Goal: Task Accomplishment & Management: Use online tool/utility

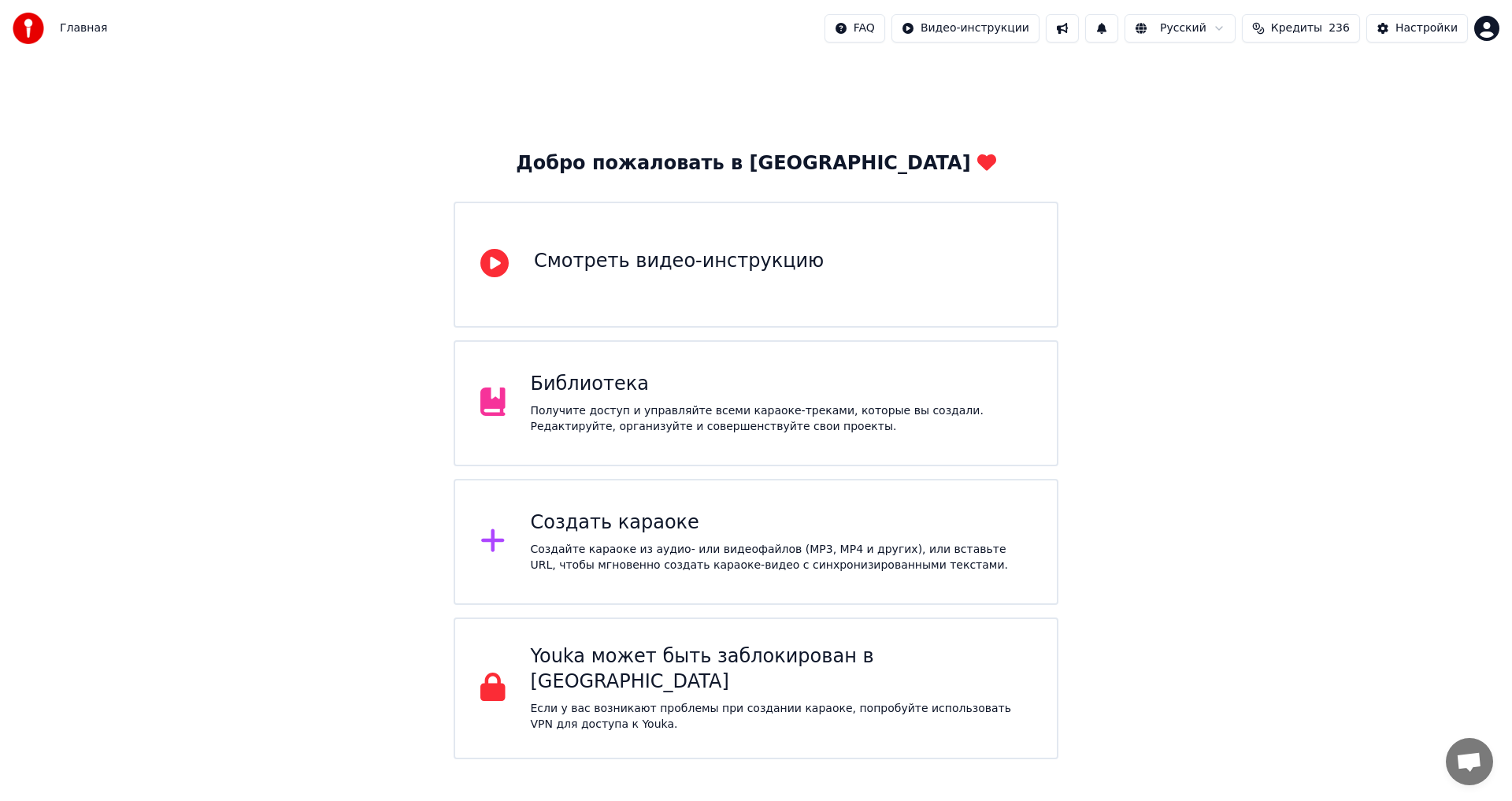
click at [675, 412] on div "Получите доступ и управляйте всеми караоке-треками, которые вы создали. Редакти…" at bounding box center [782, 419] width 501 height 32
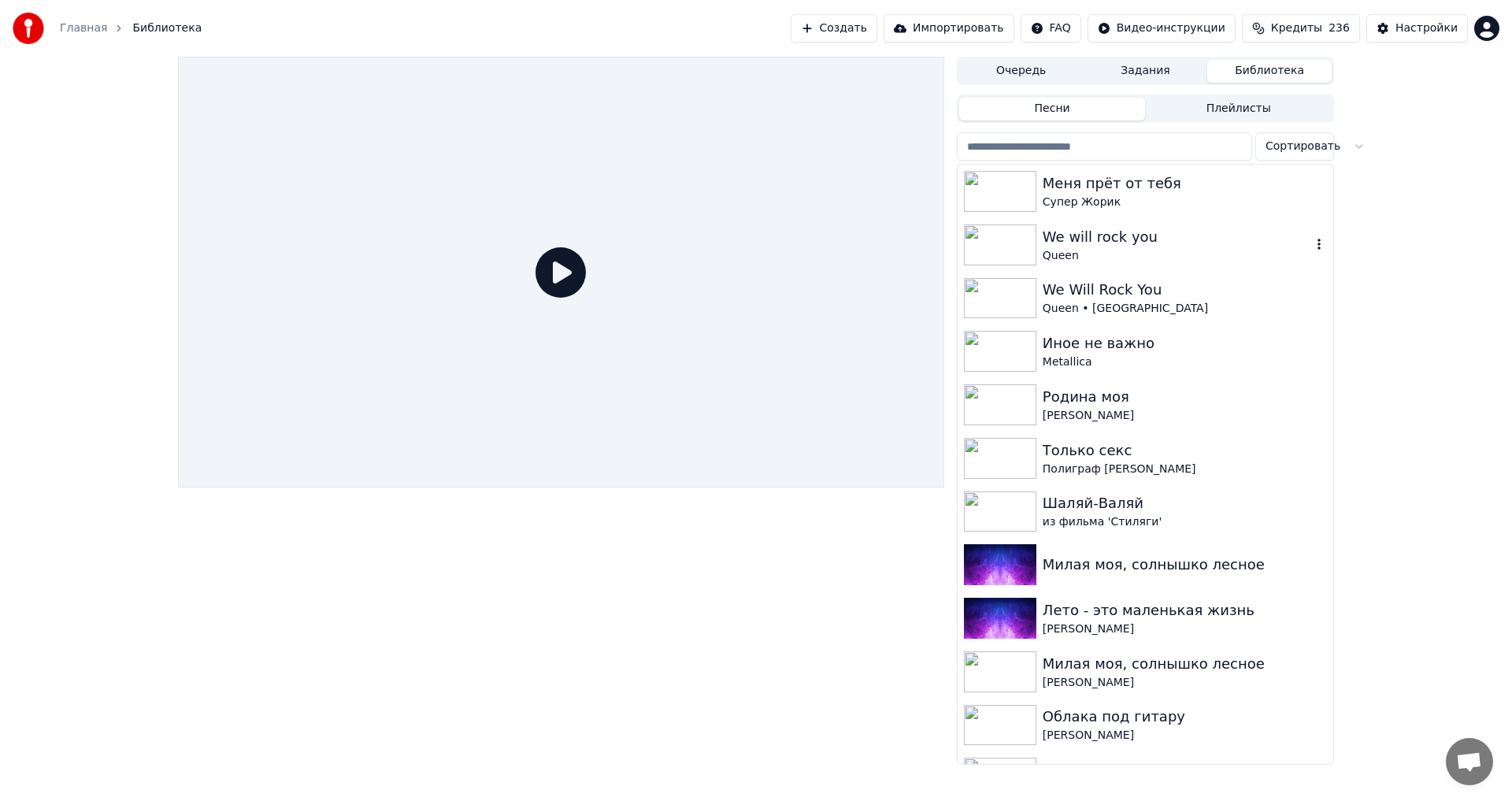
click at [1128, 241] on div "We will rock you" at bounding box center [1177, 236] width 269 height 22
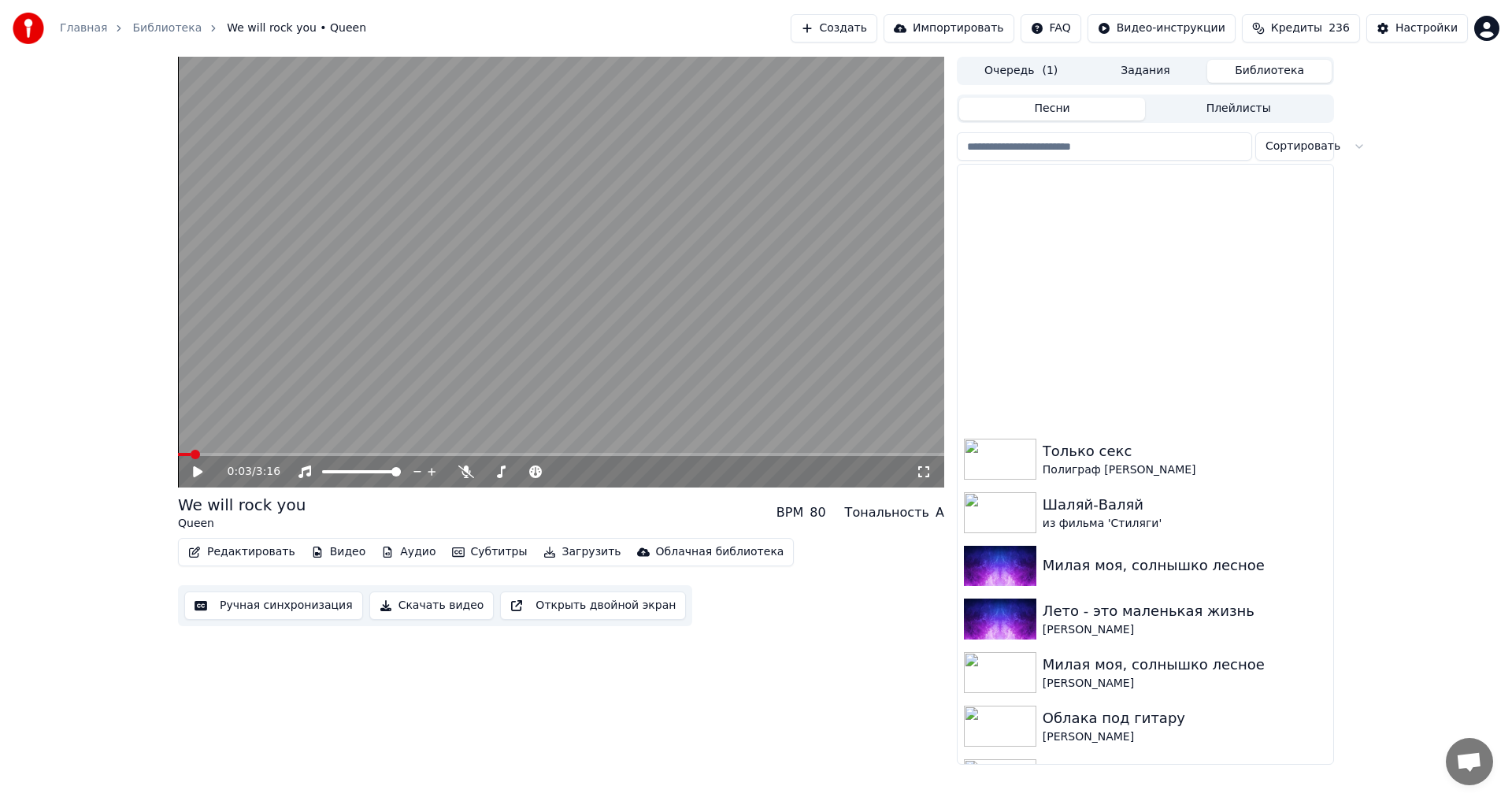
scroll to position [523, 0]
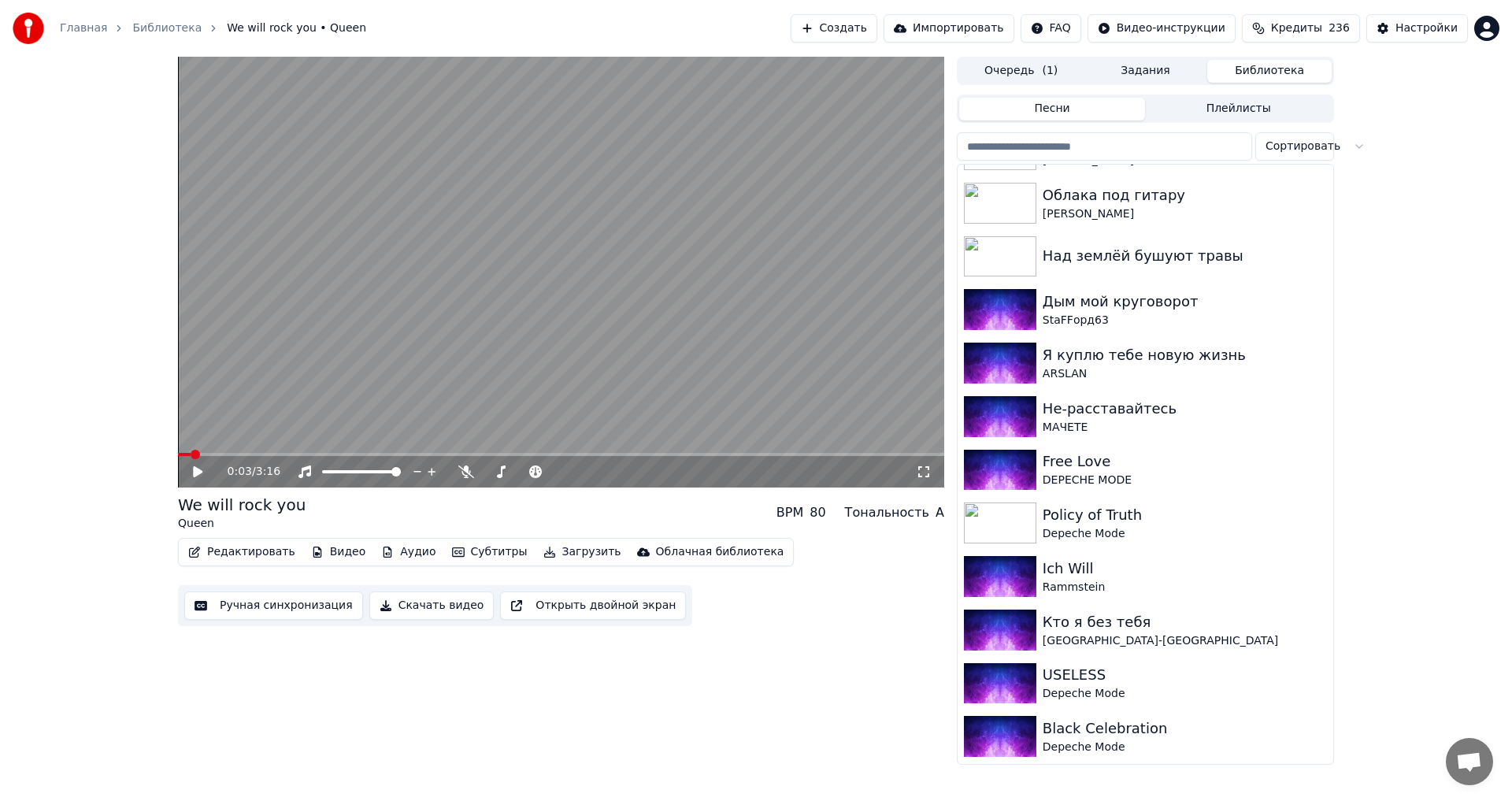
click at [256, 550] on button "Редактировать" at bounding box center [241, 551] width 120 height 22
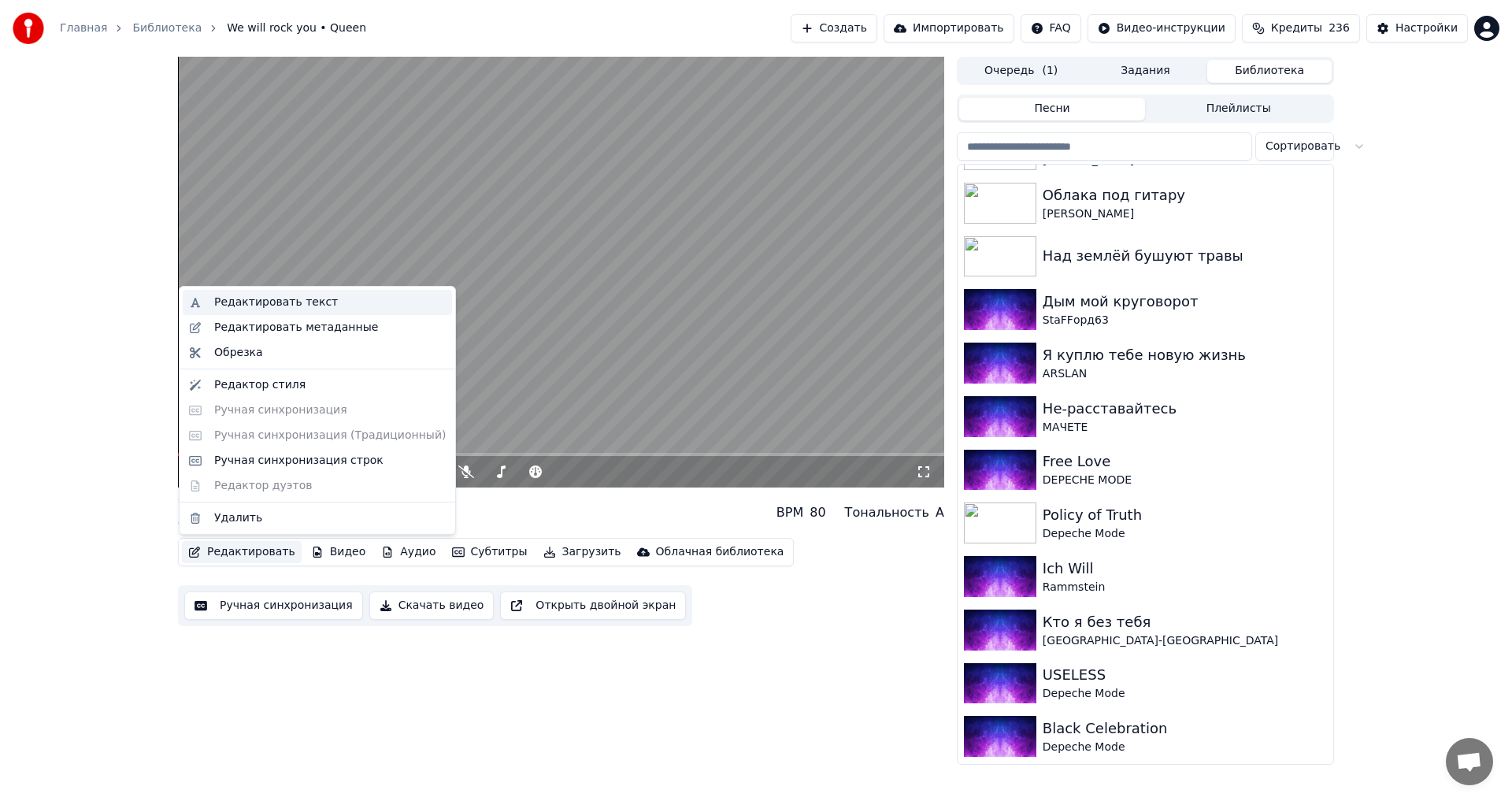
click at [305, 306] on div "Редактировать текст" at bounding box center [276, 303] width 124 height 15
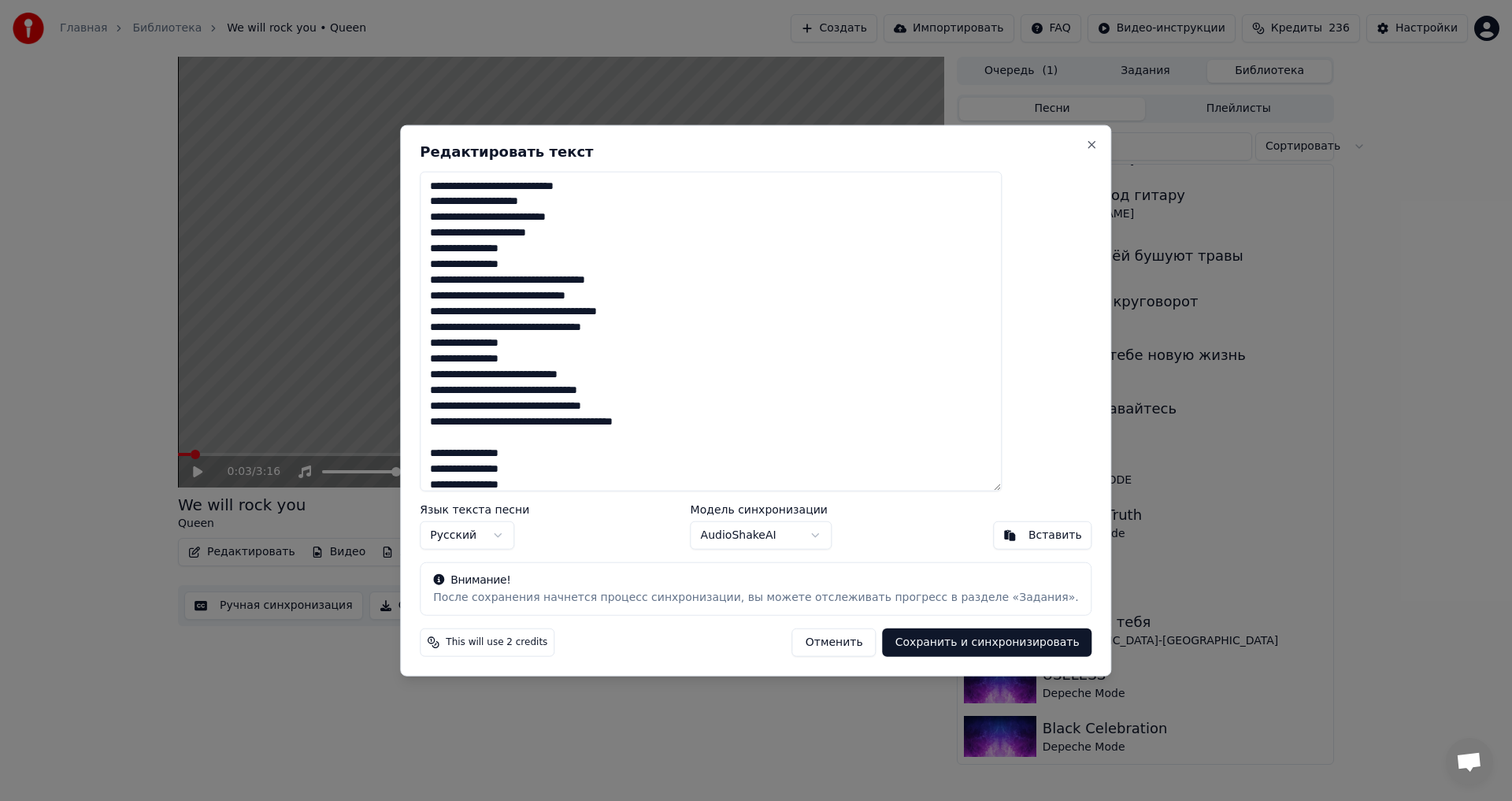
click at [519, 433] on textarea "**********" at bounding box center [711, 331] width 582 height 321
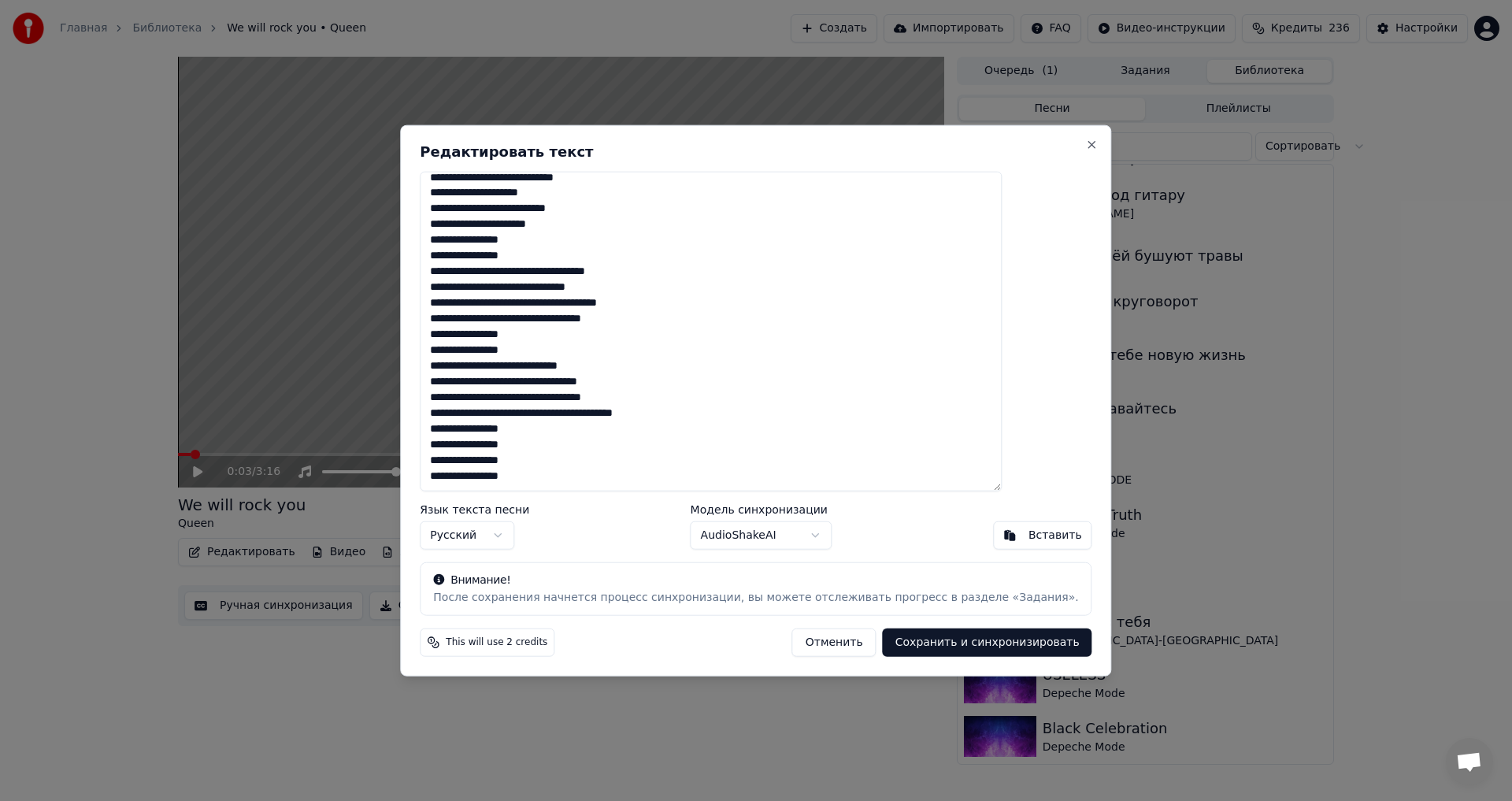
drag, startPoint x: 478, startPoint y: 184, endPoint x: 575, endPoint y: 473, distance: 304.8
click at [575, 473] on textarea "**********" at bounding box center [711, 331] width 582 height 321
paste textarea "**********"
type textarea "**********"
click at [971, 644] on button "Сохранить и синхронизировать" at bounding box center [988, 643] width 209 height 29
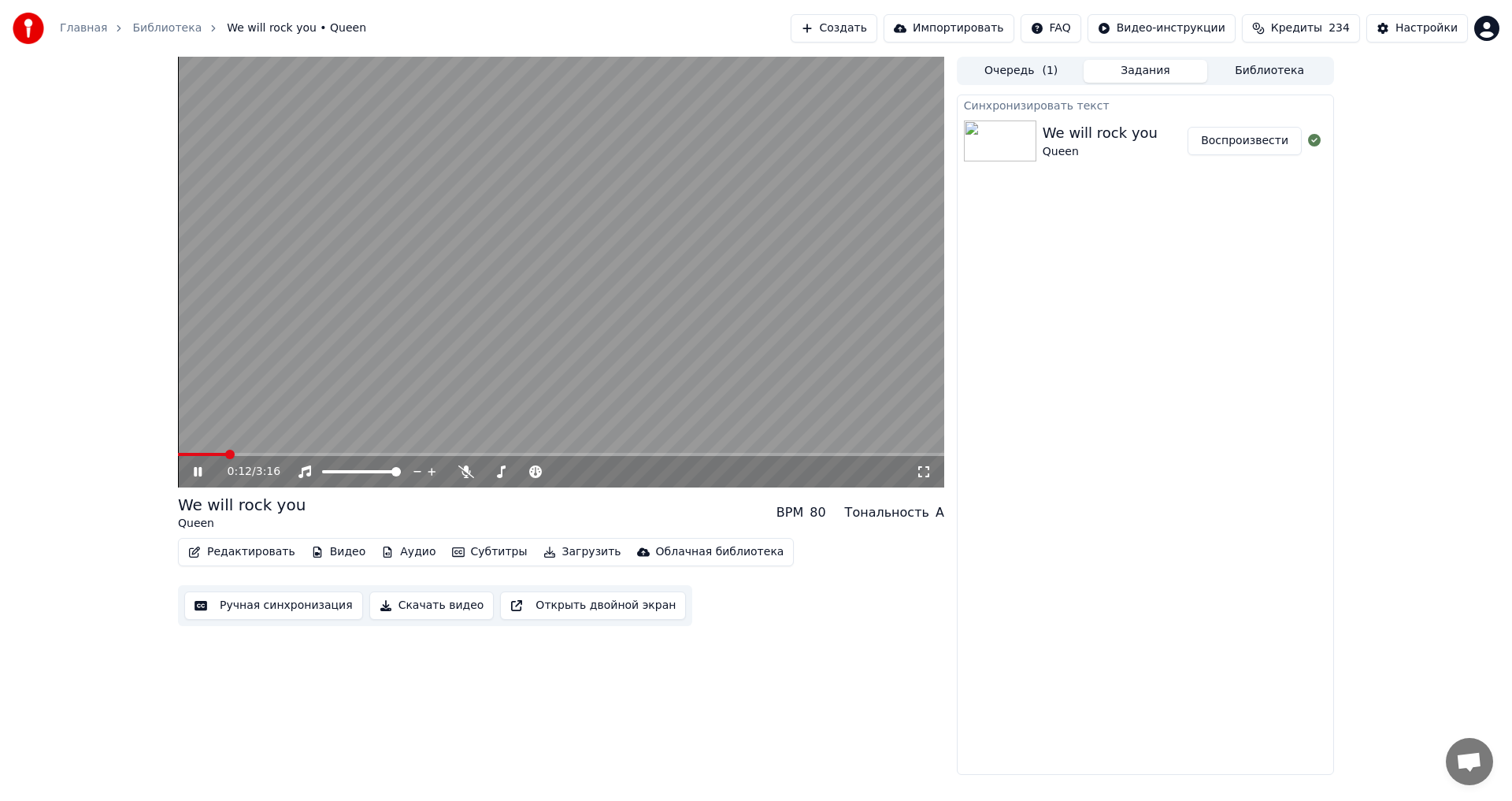
click at [256, 455] on span at bounding box center [561, 453] width 767 height 3
click at [288, 452] on video at bounding box center [561, 272] width 767 height 430
click at [396, 373] on video at bounding box center [561, 272] width 767 height 430
click at [330, 452] on video at bounding box center [561, 272] width 767 height 430
click at [402, 396] on video at bounding box center [561, 272] width 767 height 430
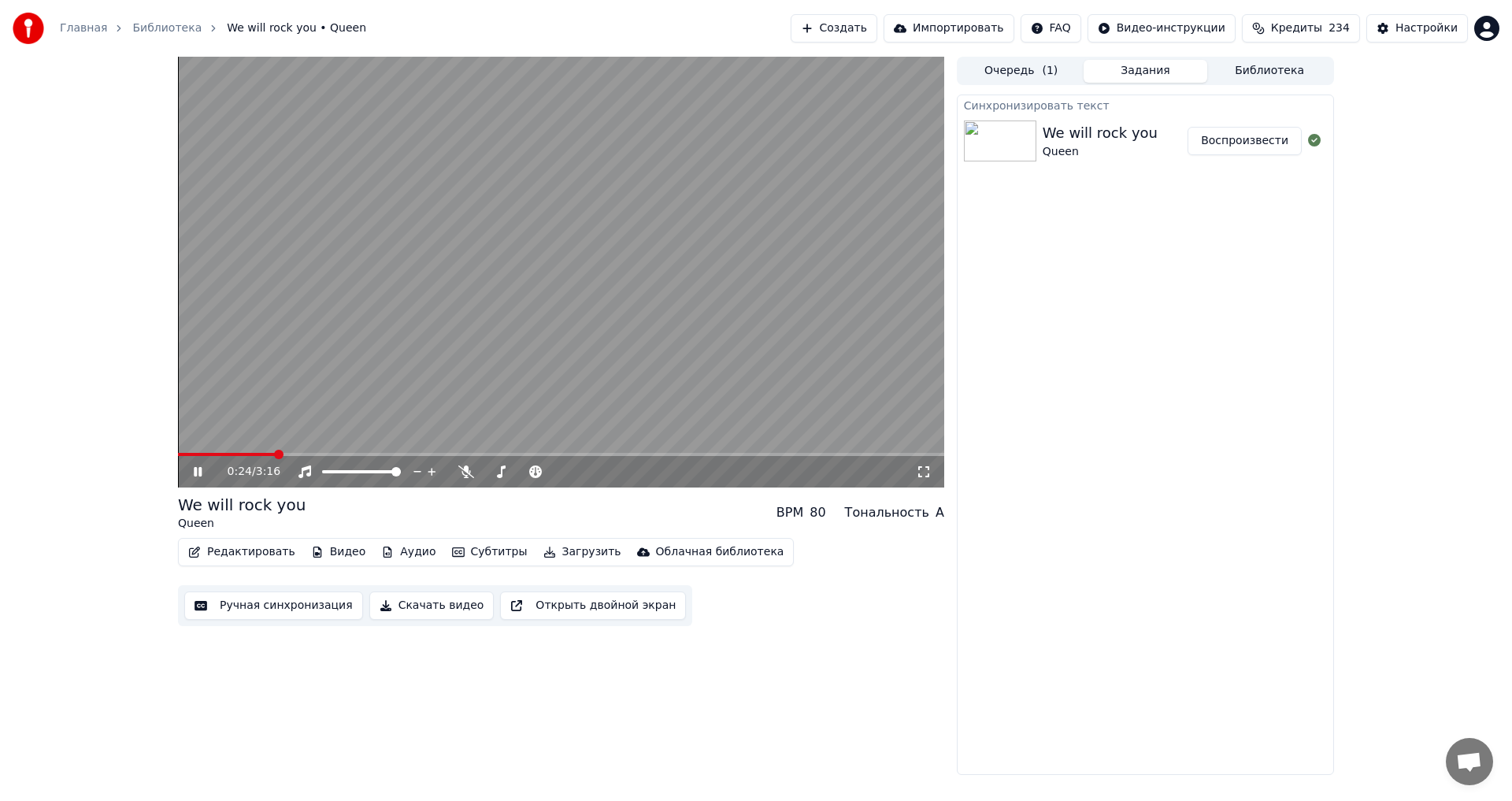
click at [354, 454] on span at bounding box center [561, 453] width 767 height 3
click at [401, 455] on span at bounding box center [561, 453] width 767 height 3
click at [432, 452] on video at bounding box center [561, 272] width 767 height 430
click at [523, 395] on video at bounding box center [561, 272] width 767 height 430
click at [452, 452] on video at bounding box center [561, 272] width 767 height 430
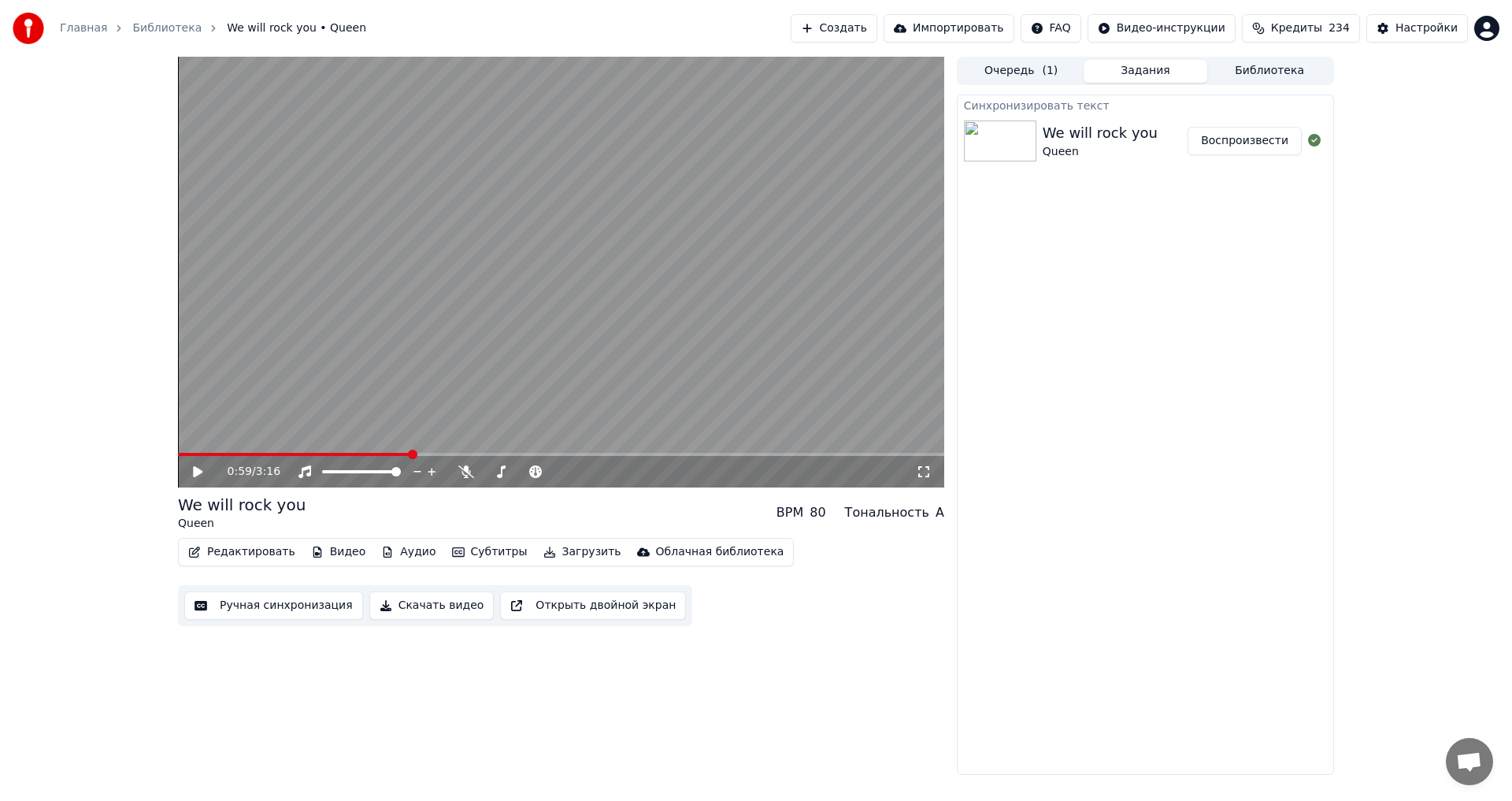
click at [496, 381] on video at bounding box center [561, 272] width 767 height 430
click at [460, 454] on span at bounding box center [561, 453] width 767 height 3
click at [504, 476] on span at bounding box center [505, 472] width 10 height 10
click at [492, 473] on span at bounding box center [495, 472] width 10 height 10
click at [484, 473] on span at bounding box center [488, 472] width 10 height 10
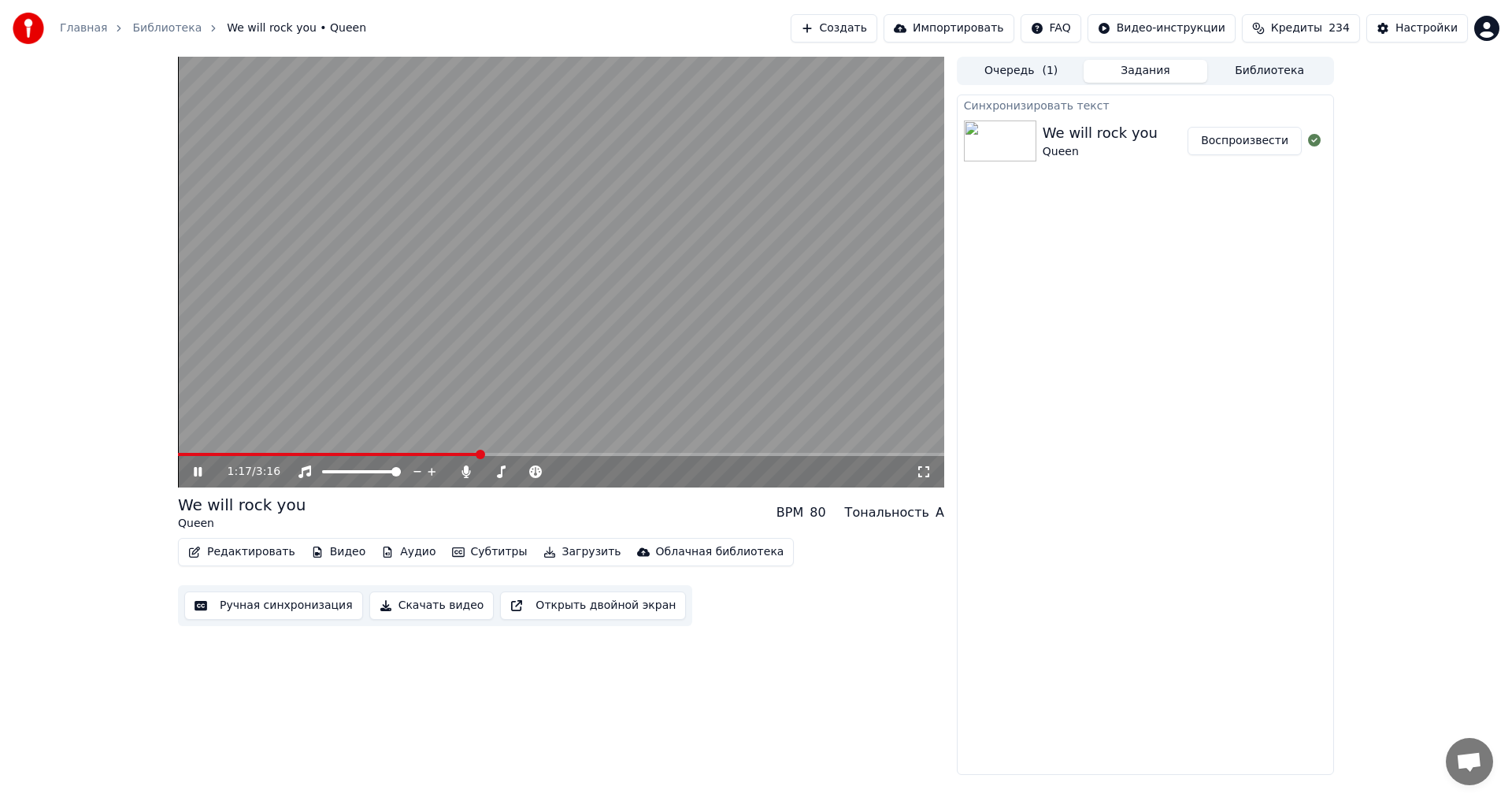
click at [201, 470] on icon at bounding box center [198, 472] width 8 height 10
click at [262, 554] on button "Редактировать" at bounding box center [241, 551] width 120 height 22
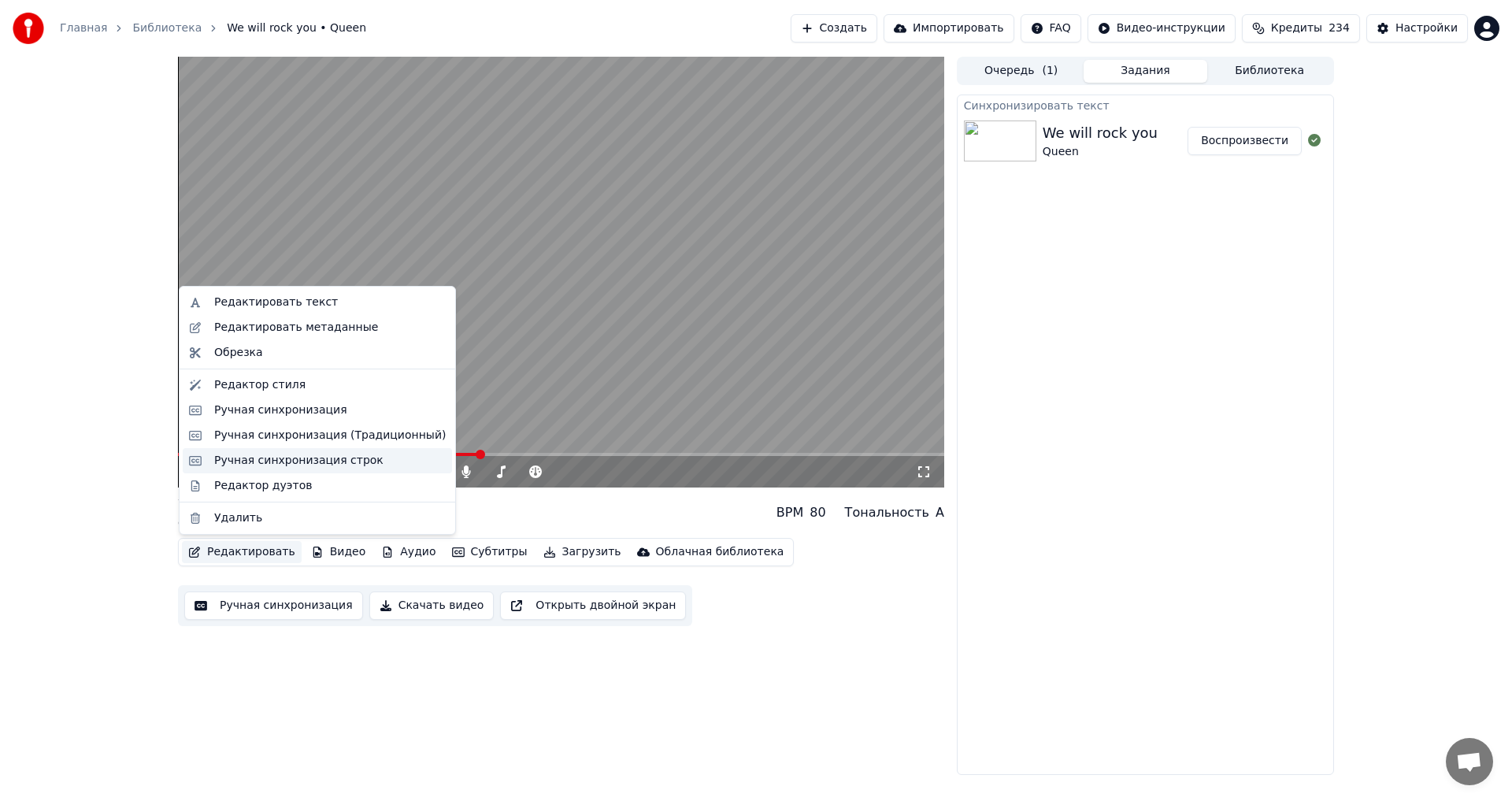
click at [295, 466] on div "Ручная синхронизация строк" at bounding box center [299, 460] width 169 height 15
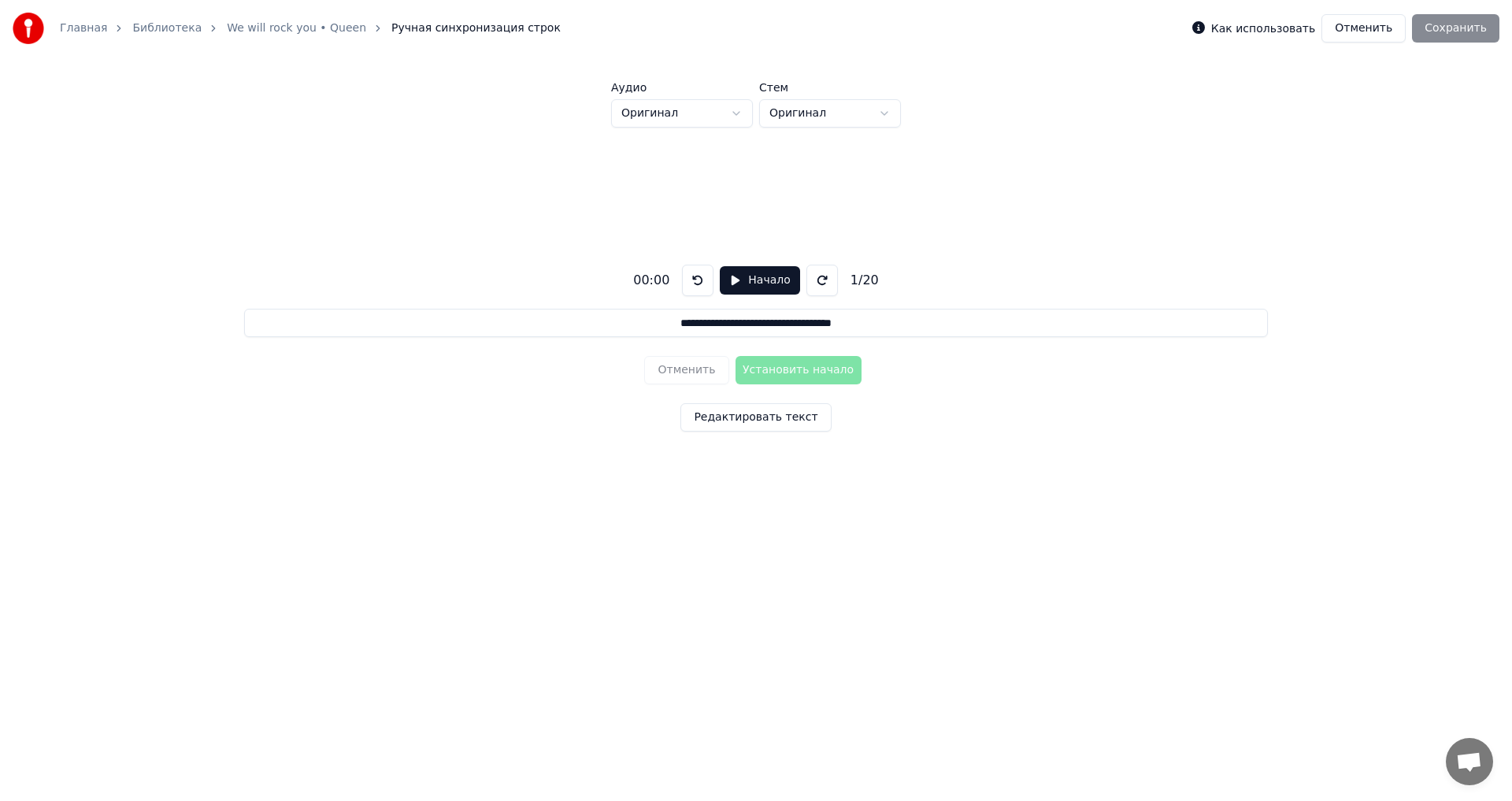
click at [741, 280] on button "Начало" at bounding box center [759, 280] width 80 height 29
click at [887, 115] on html "**********" at bounding box center [756, 294] width 1512 height 588
click at [888, 115] on html "**********" at bounding box center [756, 294] width 1512 height 588
click at [727, 111] on html "**********" at bounding box center [756, 294] width 1512 height 588
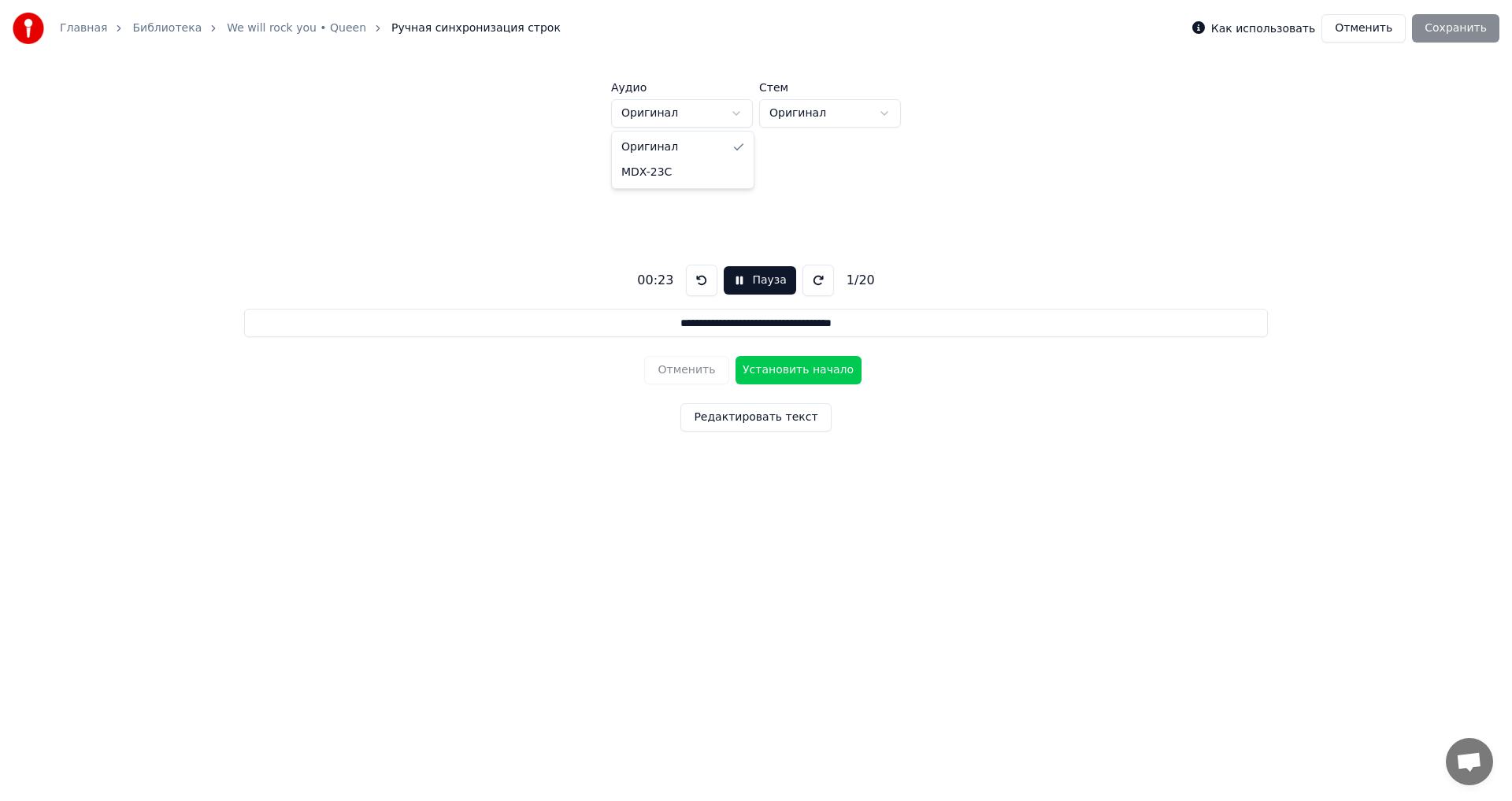
click at [731, 111] on html "**********" at bounding box center [756, 294] width 1512 height 588
click at [785, 369] on button "Установить начало" at bounding box center [798, 371] width 126 height 29
click at [786, 369] on button "Установить конец" at bounding box center [798, 371] width 126 height 29
click at [786, 369] on button "Установить начало" at bounding box center [798, 371] width 126 height 29
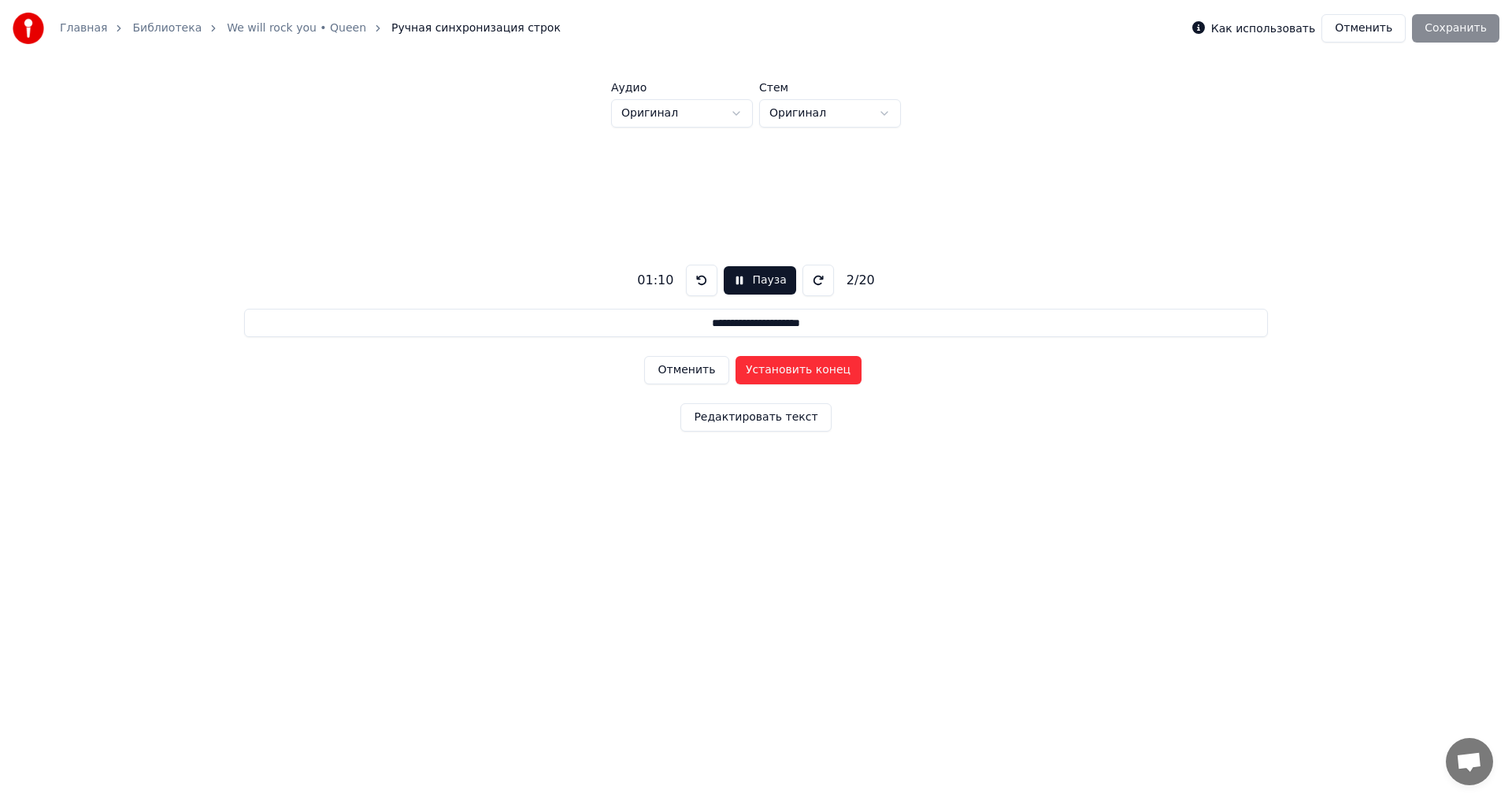
click at [785, 368] on button "Установить конец" at bounding box center [798, 371] width 126 height 29
click at [785, 368] on button "Установить начало" at bounding box center [798, 371] width 126 height 29
click at [785, 368] on button "Установить конец" at bounding box center [798, 371] width 126 height 29
click at [785, 367] on button "Установить начало" at bounding box center [798, 371] width 126 height 29
click at [785, 367] on button "Установить конец" at bounding box center [798, 371] width 126 height 29
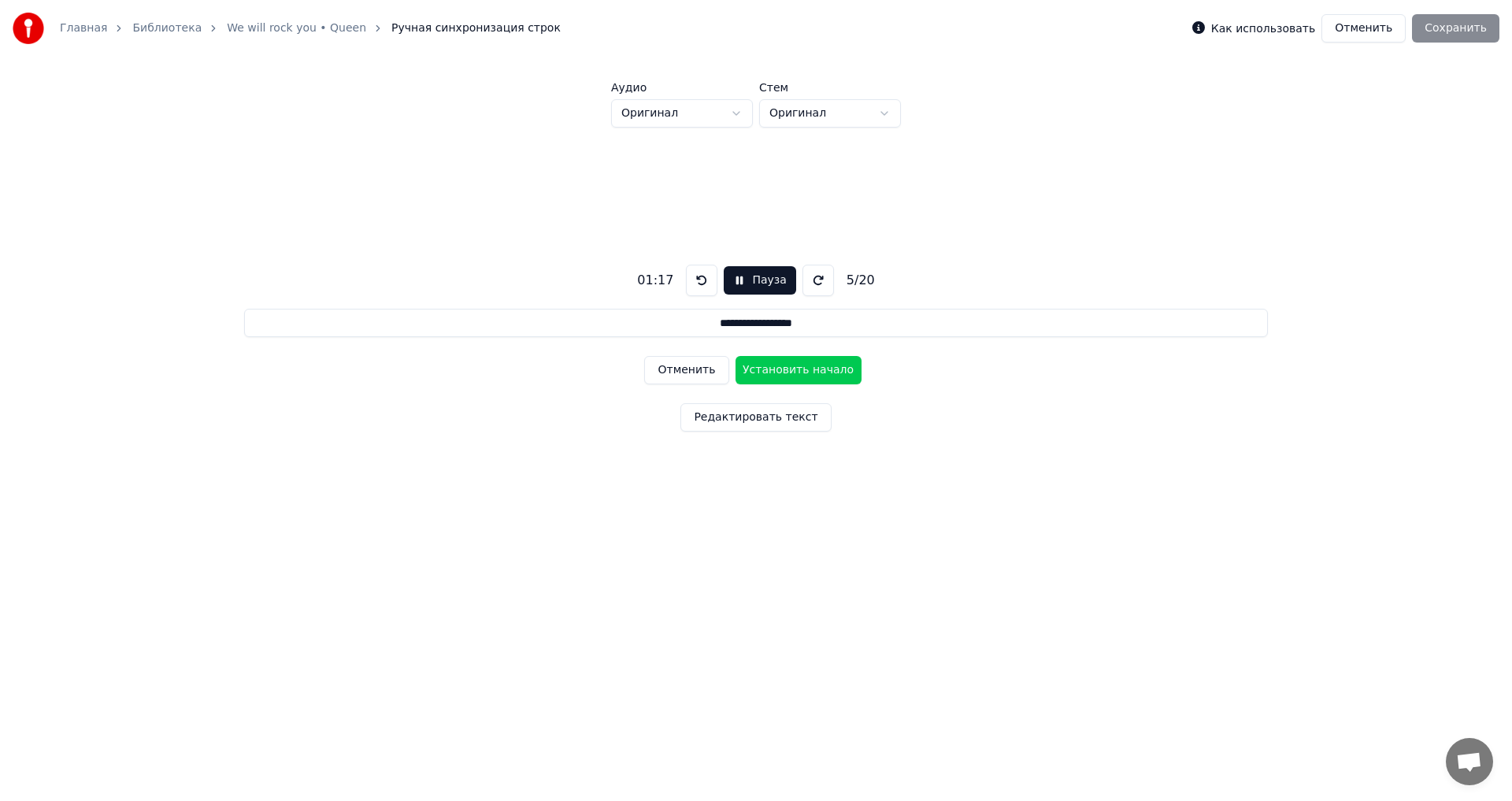
click at [785, 367] on button "Установить начало" at bounding box center [798, 371] width 126 height 29
click at [785, 367] on button "Установить конец" at bounding box center [798, 371] width 126 height 29
click at [785, 367] on button "Установить начало" at bounding box center [798, 371] width 126 height 29
click at [785, 367] on button "Установить конец" at bounding box center [798, 371] width 126 height 29
click at [785, 367] on button "Установить начало" at bounding box center [798, 371] width 126 height 29
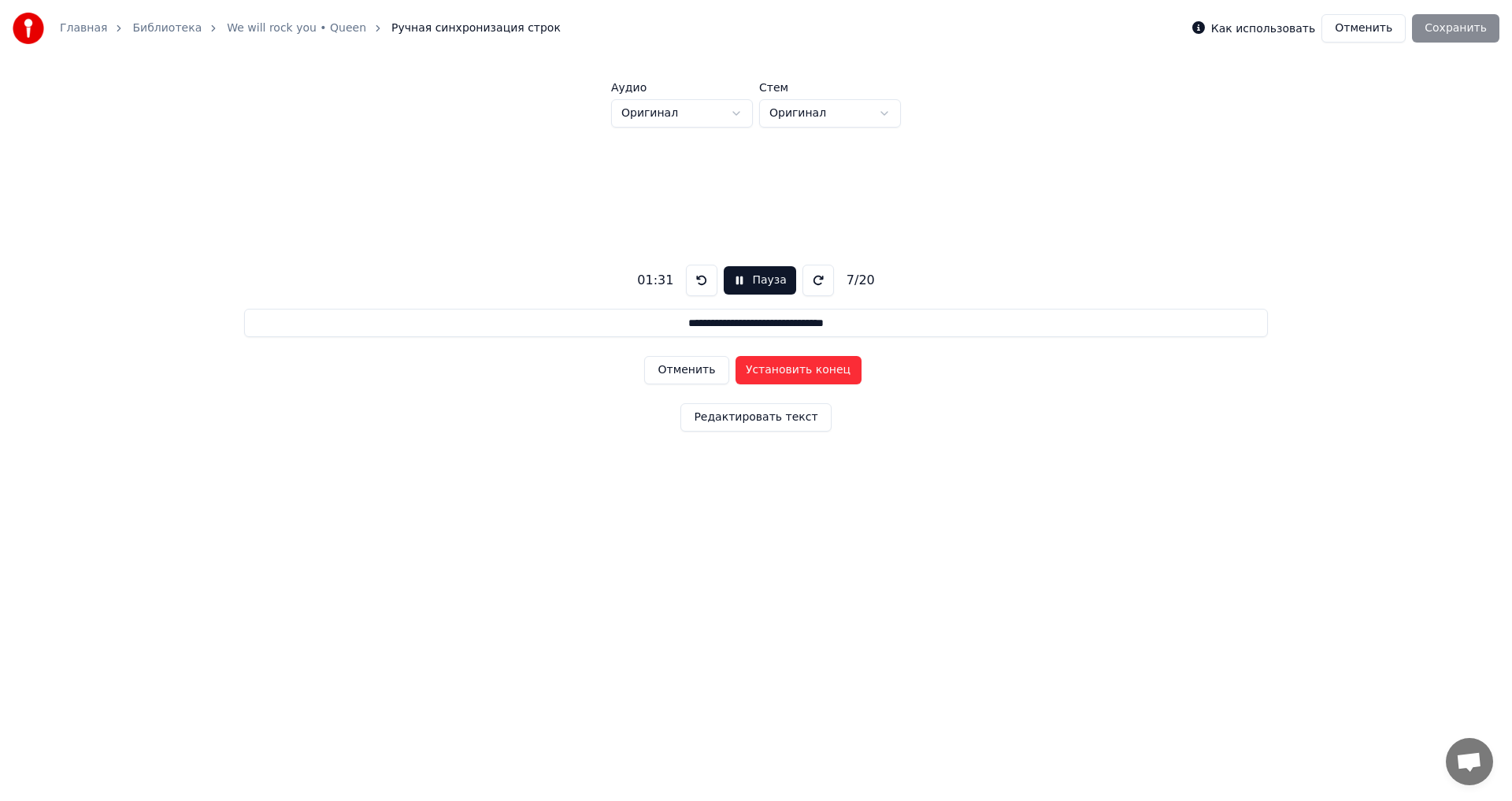
click at [786, 367] on button "Установить конец" at bounding box center [798, 371] width 126 height 29
click at [786, 367] on button "Установить начало" at bounding box center [798, 371] width 126 height 29
click at [786, 367] on button "Установить конец" at bounding box center [798, 371] width 126 height 29
click at [788, 366] on button "Установить начало" at bounding box center [798, 371] width 126 height 29
click at [788, 366] on button "Установить конец" at bounding box center [798, 371] width 126 height 29
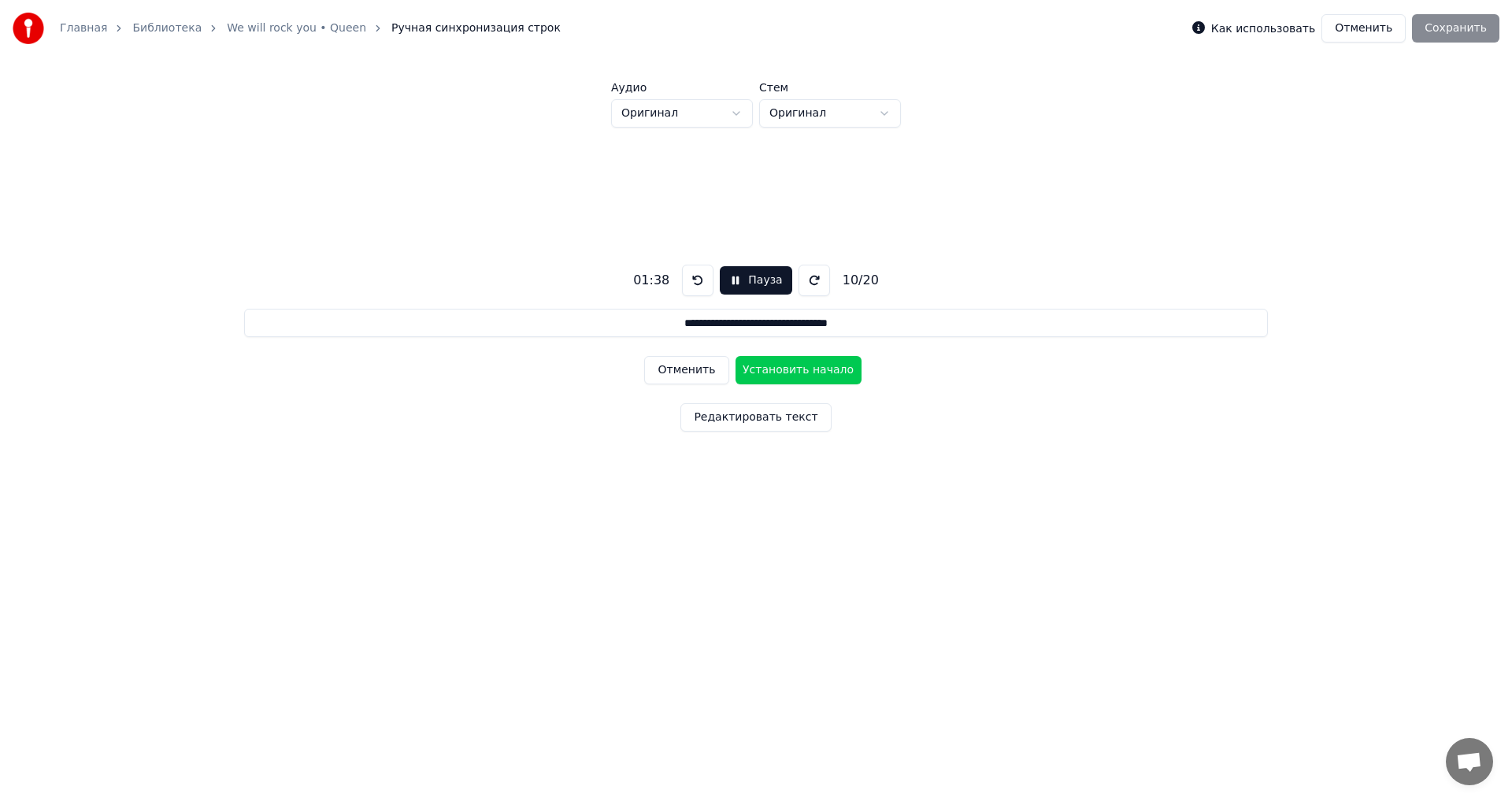
click at [788, 366] on button "Установить начало" at bounding box center [798, 371] width 126 height 29
click at [788, 366] on button "Установить конец" at bounding box center [798, 371] width 126 height 29
click at [788, 366] on button "Установить начало" at bounding box center [798, 371] width 126 height 29
click at [788, 366] on button "Установить конец" at bounding box center [798, 371] width 126 height 29
click at [788, 366] on button "Установить начало" at bounding box center [798, 371] width 126 height 29
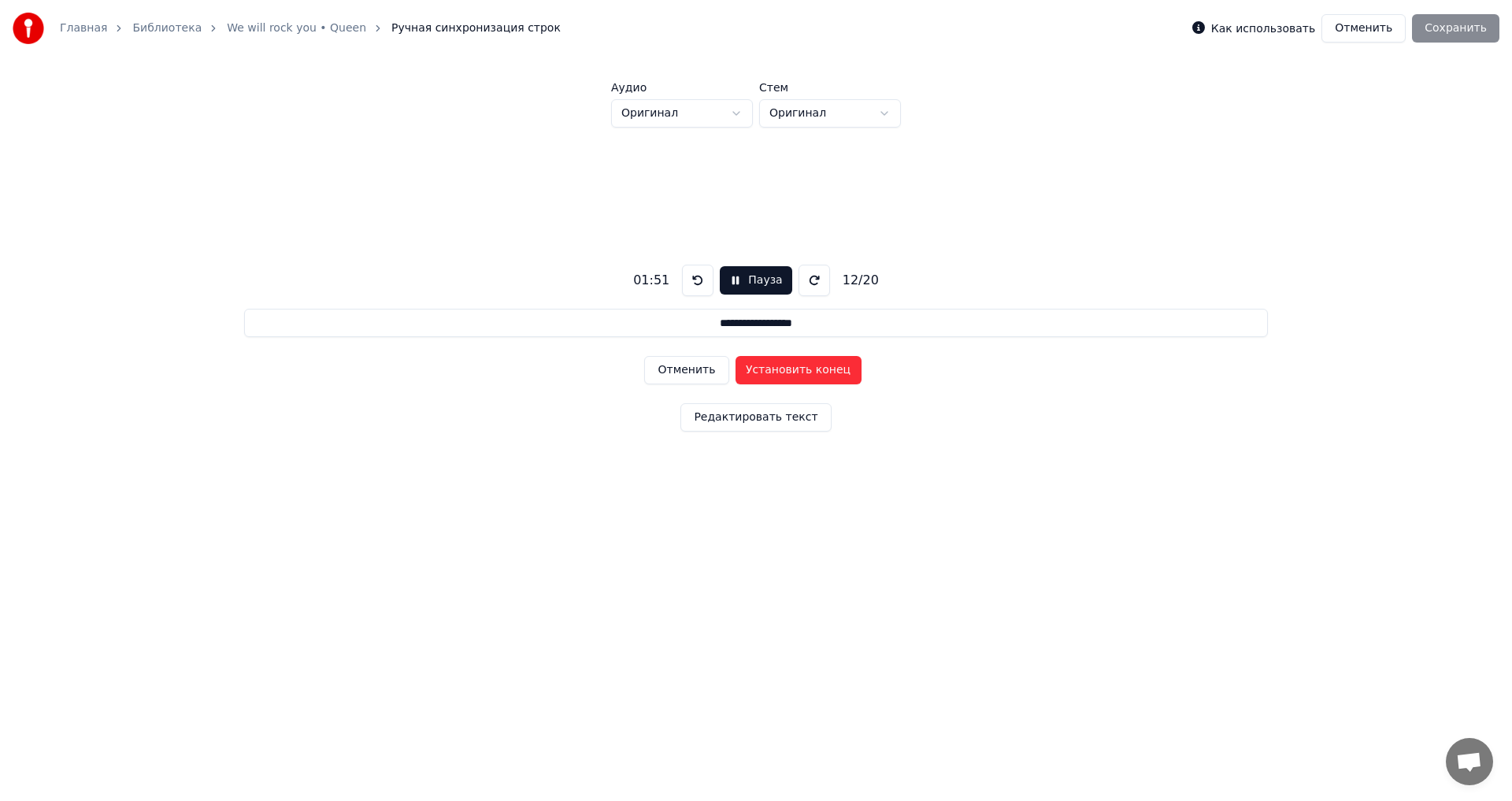
click at [789, 366] on button "Установить конец" at bounding box center [798, 371] width 126 height 29
click at [789, 365] on button "Установить начало" at bounding box center [798, 371] width 126 height 29
click at [789, 365] on button "Установить конец" at bounding box center [798, 371] width 126 height 29
click at [789, 365] on button "Установить начало" at bounding box center [798, 371] width 126 height 29
click at [789, 365] on button "Установить конец" at bounding box center [798, 371] width 126 height 29
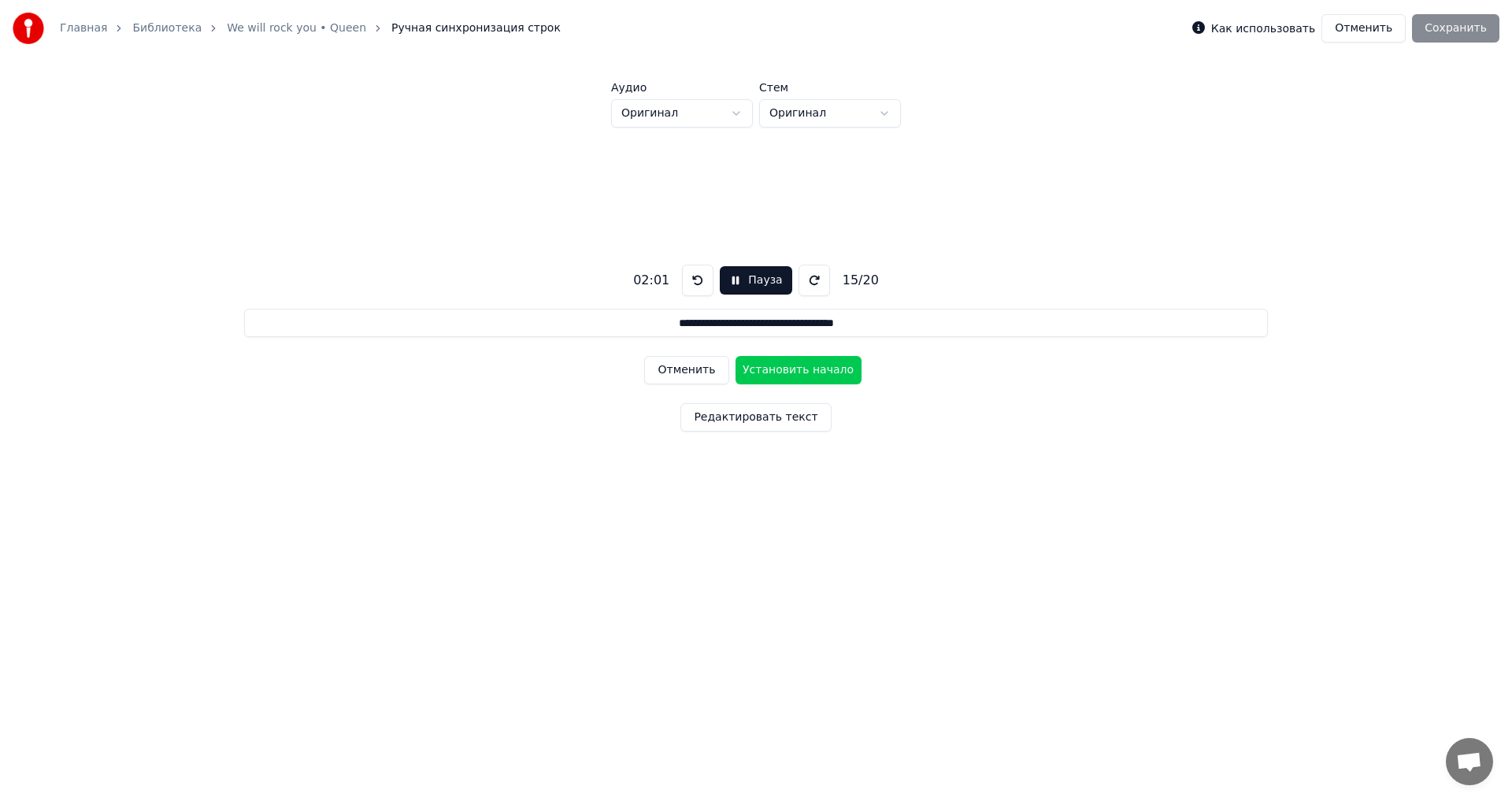
click at [697, 280] on button at bounding box center [697, 279] width 32 height 32
click at [698, 278] on button at bounding box center [697, 279] width 32 height 32
click at [799, 369] on button "Установить начало" at bounding box center [798, 371] width 126 height 29
click at [799, 369] on button "Установить конец" at bounding box center [798, 371] width 126 height 29
click at [799, 369] on button "Установить начало" at bounding box center [798, 371] width 126 height 29
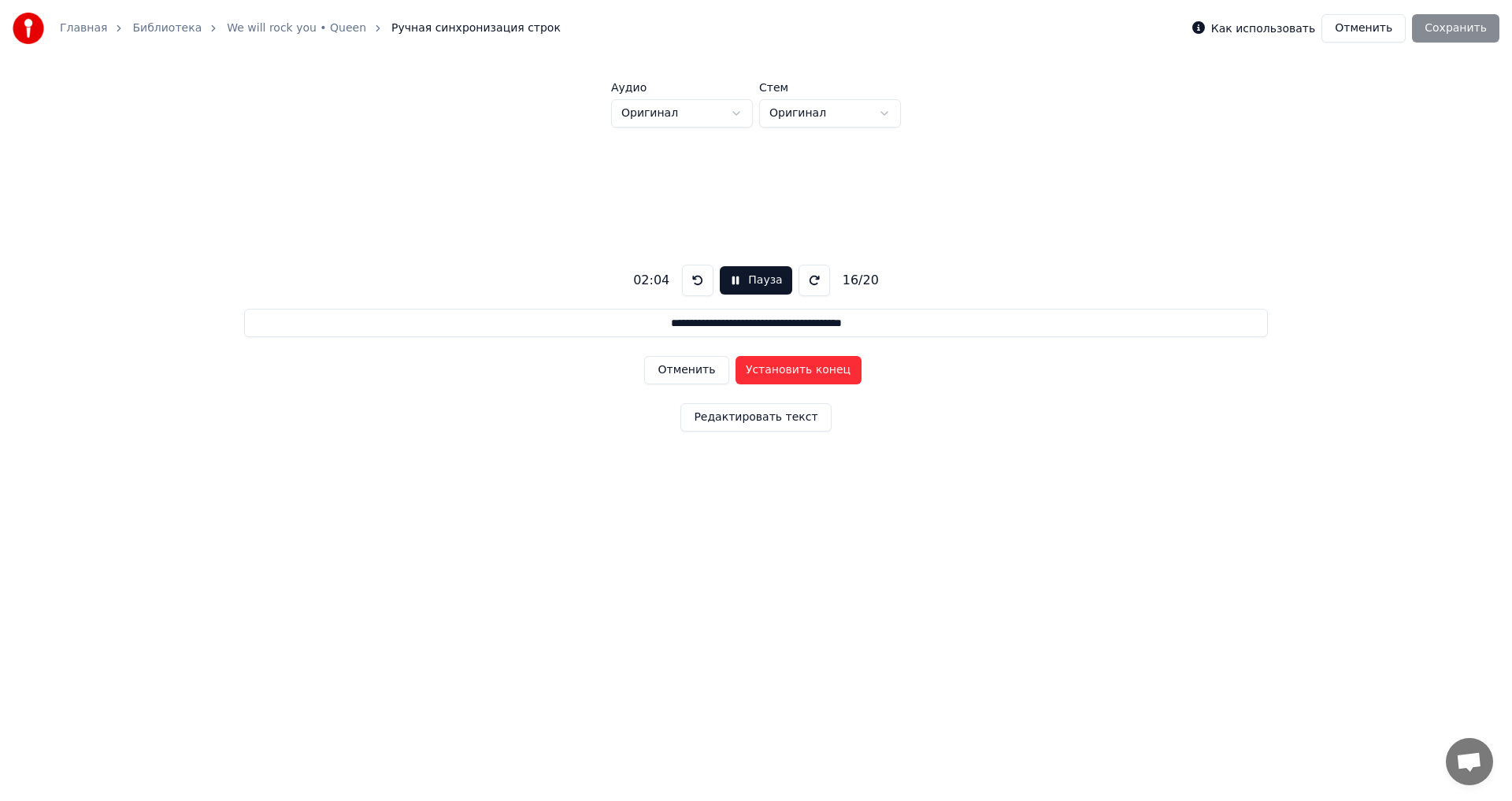
click at [798, 369] on button "Установить конец" at bounding box center [798, 371] width 126 height 29
click at [798, 369] on button "Установить начало" at bounding box center [798, 371] width 126 height 29
click at [798, 369] on button "Установить конец" at bounding box center [798, 371] width 126 height 29
click at [798, 369] on button "Установить начало" at bounding box center [798, 371] width 126 height 29
click at [799, 368] on button "Установить конец" at bounding box center [798, 371] width 126 height 29
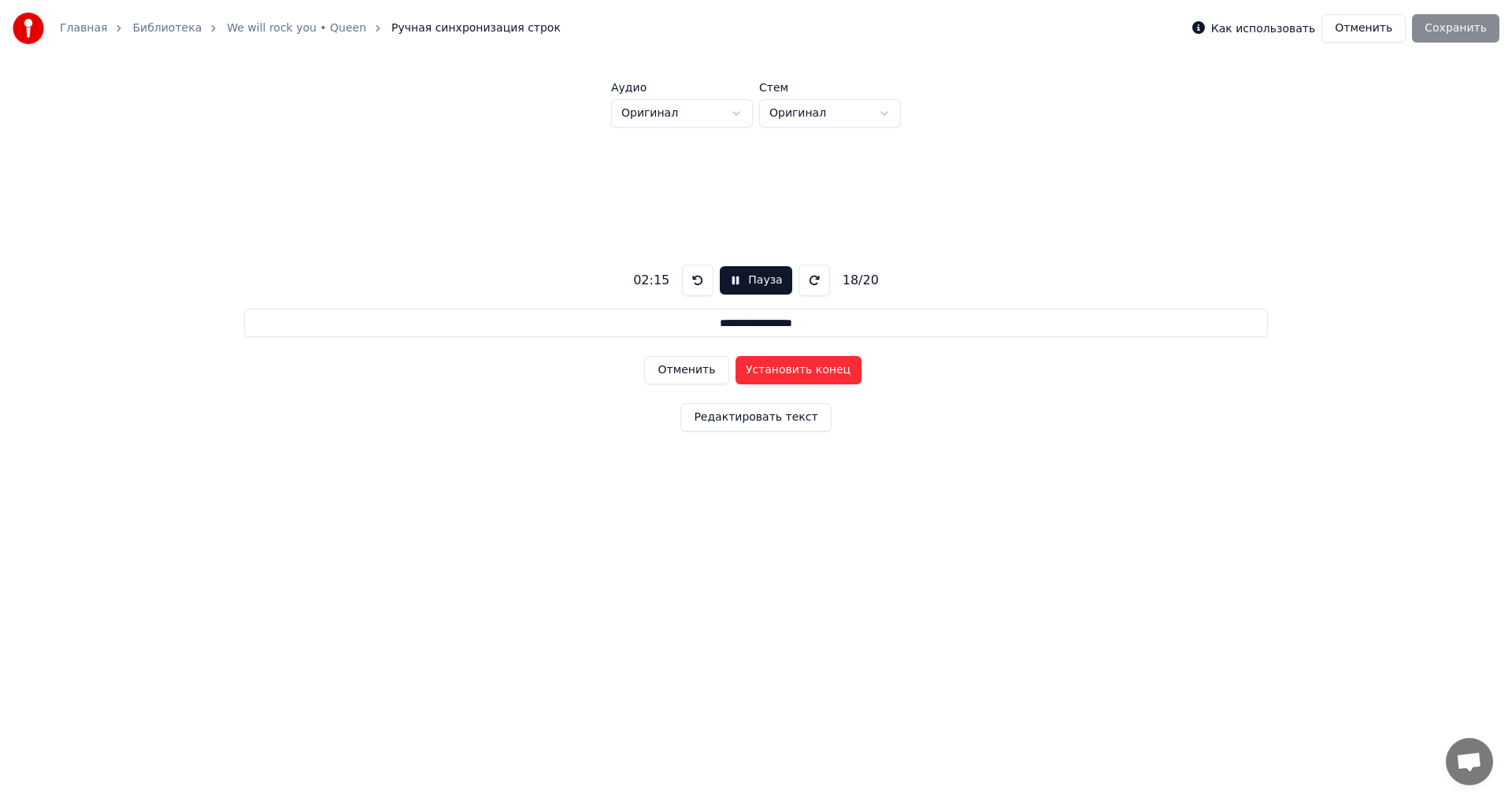
type input "**********"
click at [799, 368] on button "Установить начало" at bounding box center [798, 371] width 126 height 29
click at [799, 367] on button "Установить конец" at bounding box center [798, 371] width 126 height 29
click at [800, 367] on button "Установить начало" at bounding box center [798, 371] width 126 height 29
click at [800, 367] on button "Установить конец" at bounding box center [798, 371] width 126 height 29
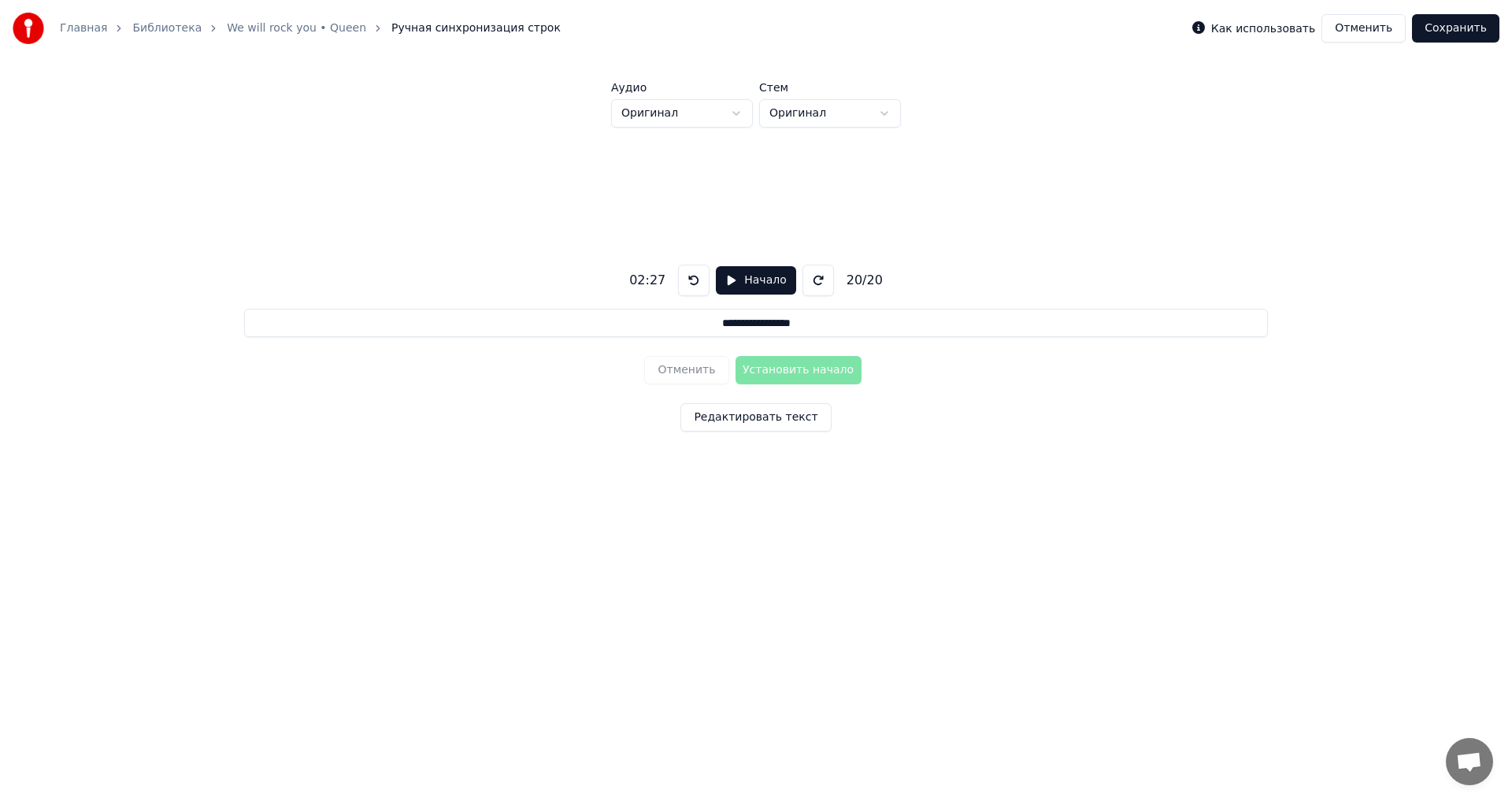
click at [1453, 37] on button "Сохранить" at bounding box center [1455, 29] width 87 height 29
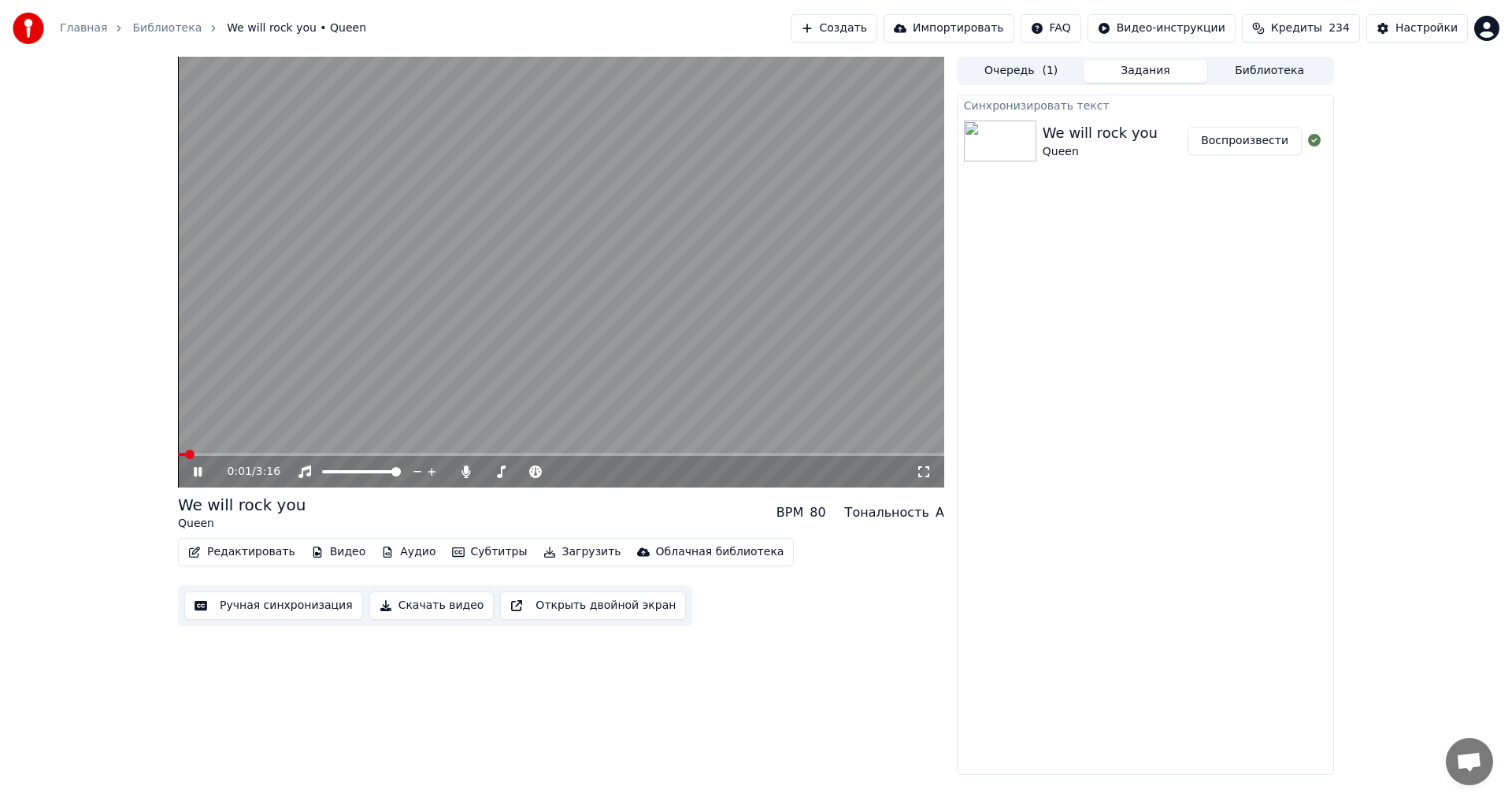
click at [271, 453] on span at bounding box center [561, 453] width 767 height 3
click at [319, 452] on span at bounding box center [561, 453] width 767 height 3
click at [485, 472] on span at bounding box center [489, 472] width 10 height 10
click at [389, 452] on span at bounding box center [561, 453] width 767 height 3
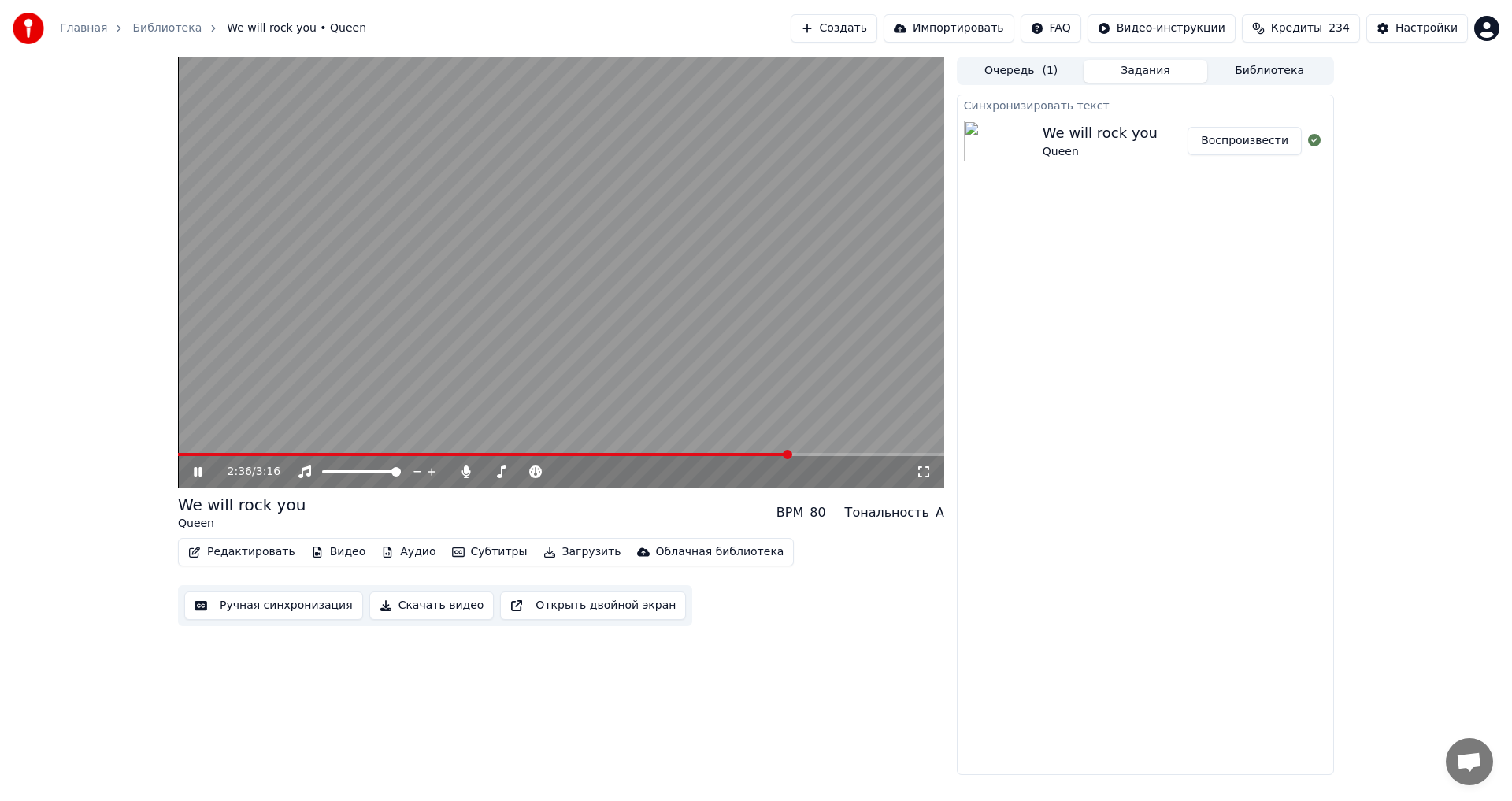
click at [195, 472] on icon at bounding box center [198, 472] width 8 height 10
click at [400, 605] on button "Скачать видео" at bounding box center [431, 606] width 125 height 29
